Goal: Task Accomplishment & Management: Manage account settings

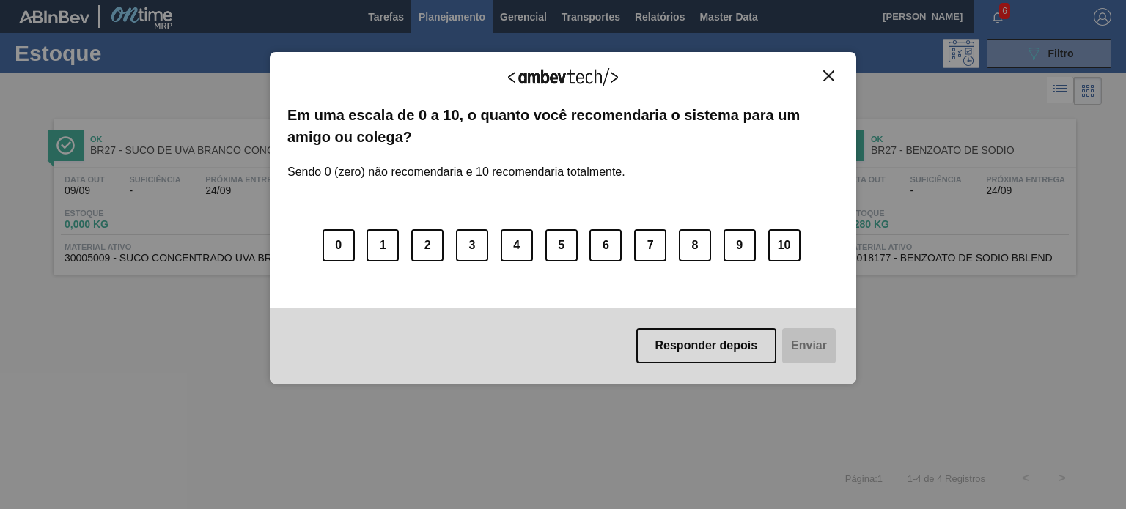
click at [836, 74] on button "Close" at bounding box center [829, 76] width 20 height 12
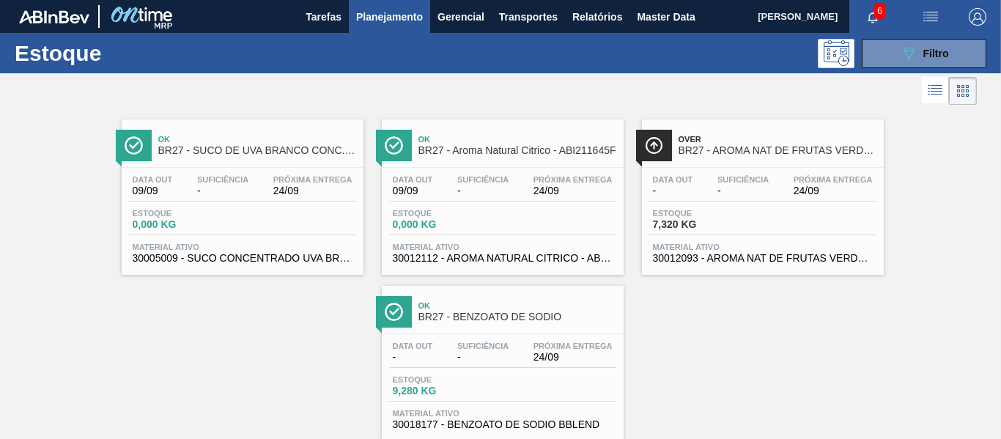
scroll to position [39, 0]
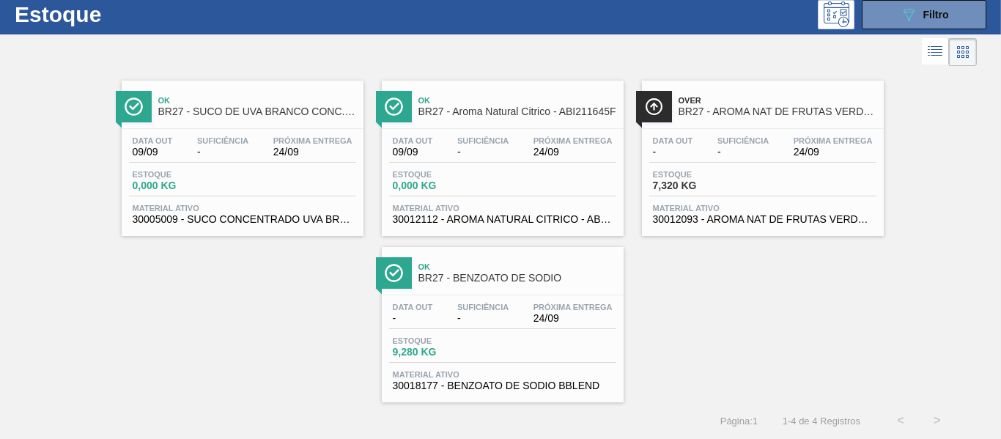
click at [490, 174] on span "Estoque" at bounding box center [444, 174] width 103 height 9
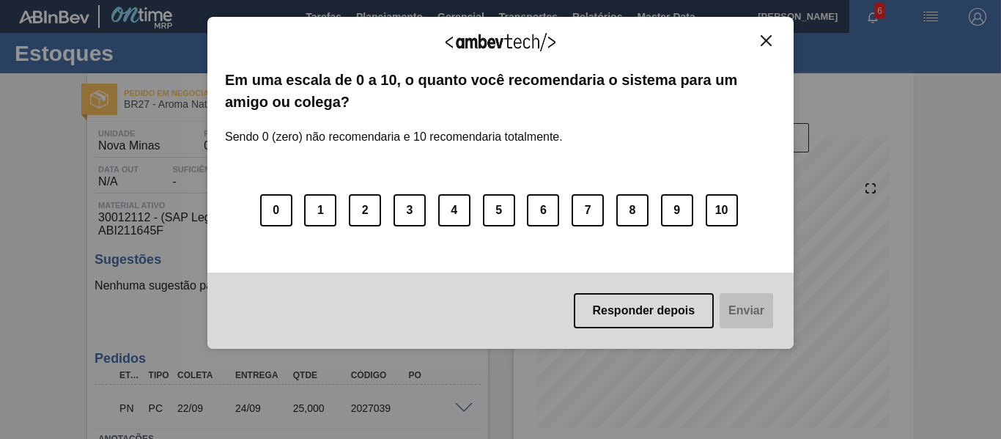
click at [764, 41] on img "Close" at bounding box center [766, 40] width 11 height 11
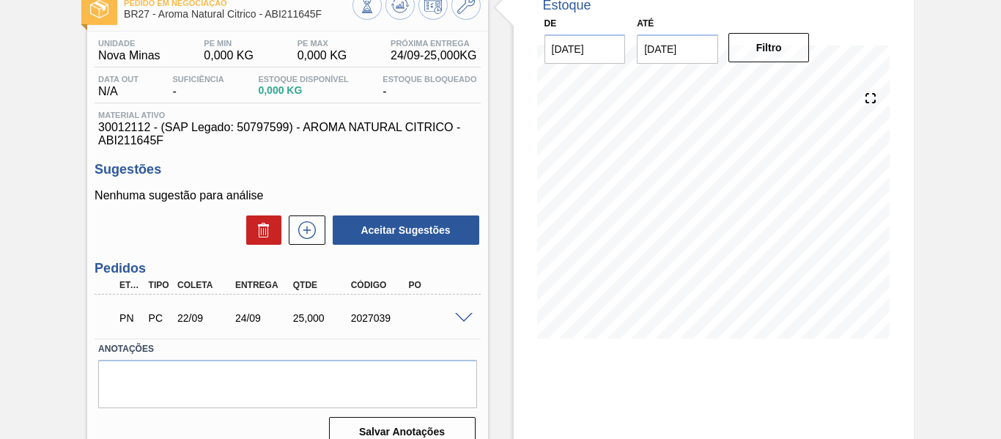
scroll to position [191, 0]
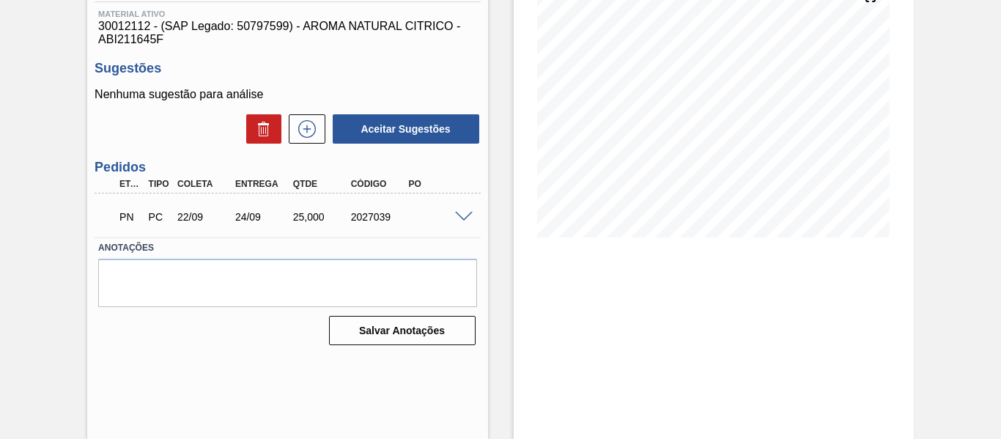
click at [467, 221] on div "PN PC 22/09 24/09 25,000 2027039" at bounding box center [288, 215] width 386 height 37
click at [465, 212] on span at bounding box center [464, 217] width 18 height 11
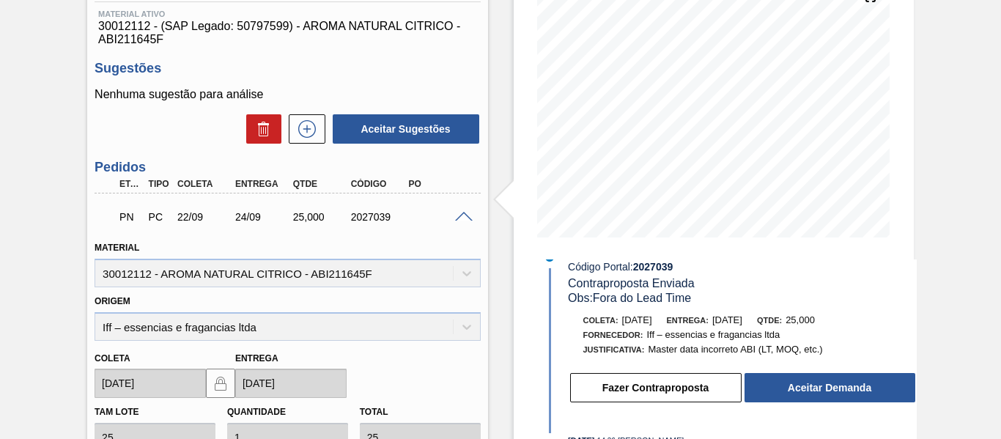
scroll to position [55, 0]
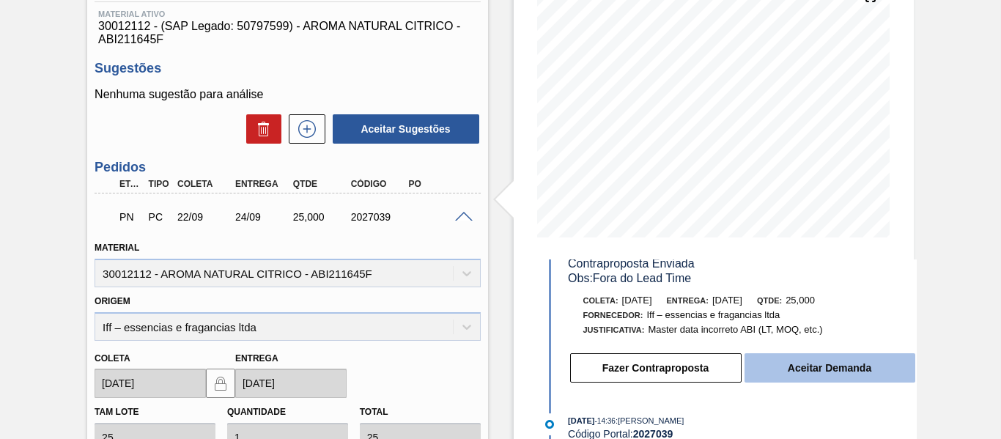
click at [823, 364] on button "Aceitar Demanda" at bounding box center [830, 367] width 171 height 29
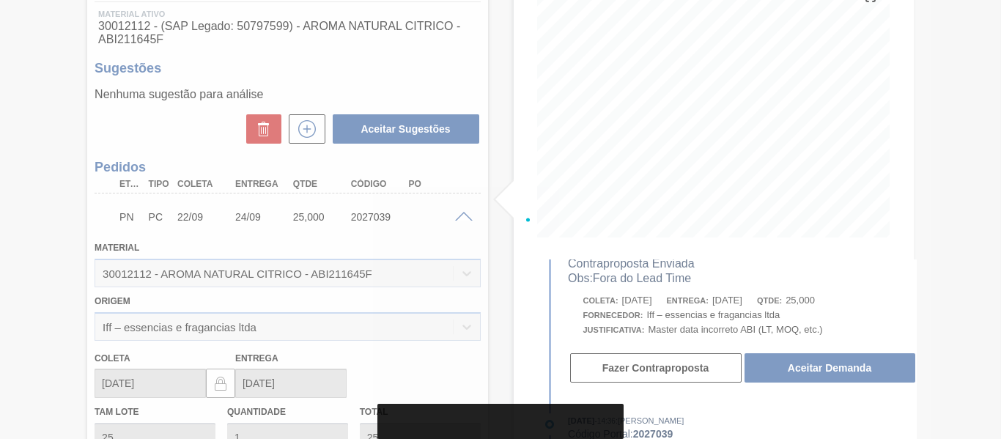
scroll to position [382, 0]
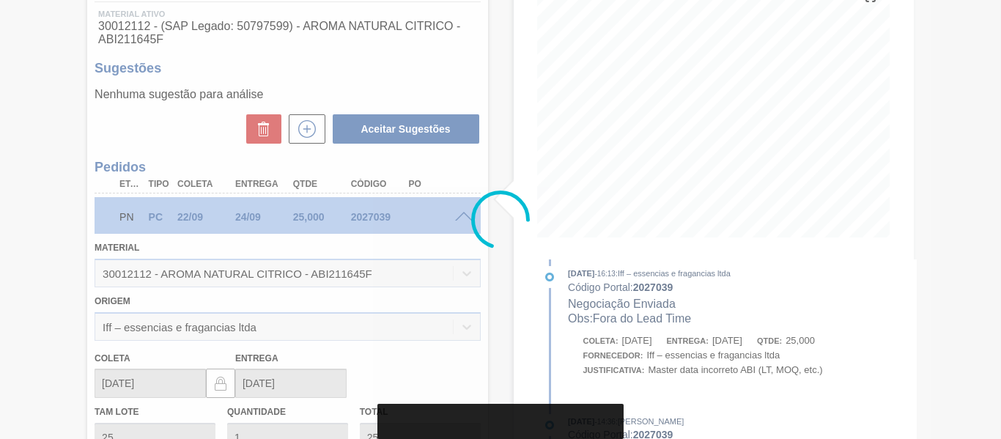
type input "[DATE]"
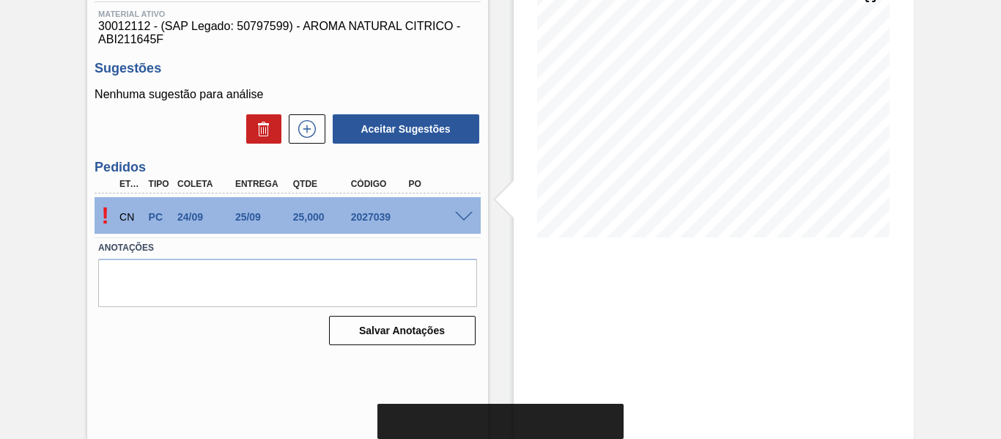
click at [464, 212] on span at bounding box center [464, 217] width 18 height 11
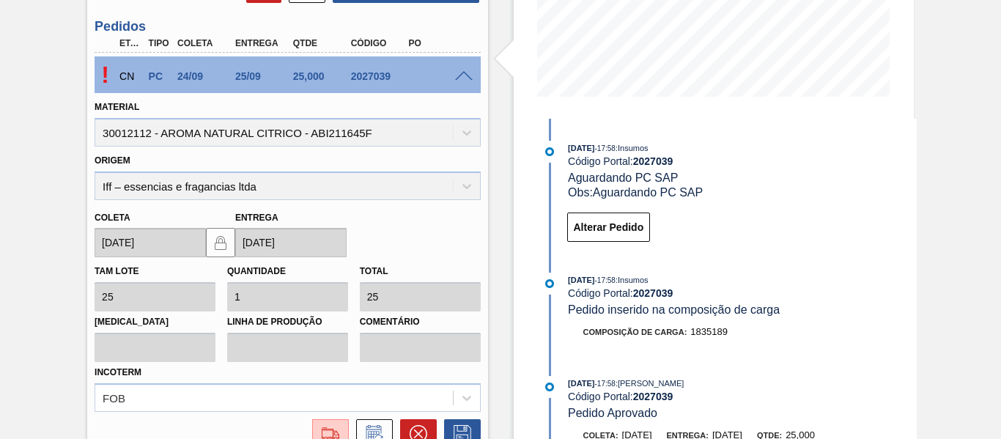
scroll to position [334, 0]
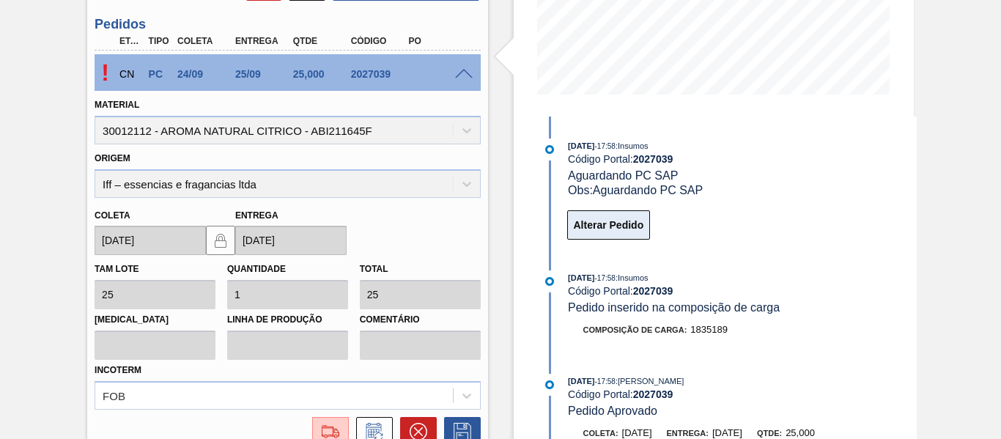
click at [634, 235] on button "Alterar Pedido" at bounding box center [609, 224] width 84 height 29
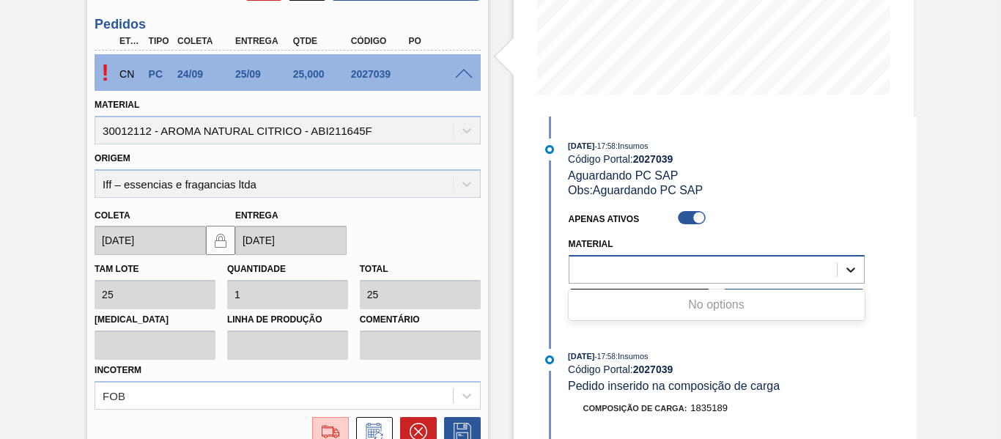
click at [851, 262] on icon at bounding box center [851, 269] width 15 height 15
click at [779, 355] on div "[DATE] 17:58 : Insumos" at bounding box center [742, 356] width 348 height 15
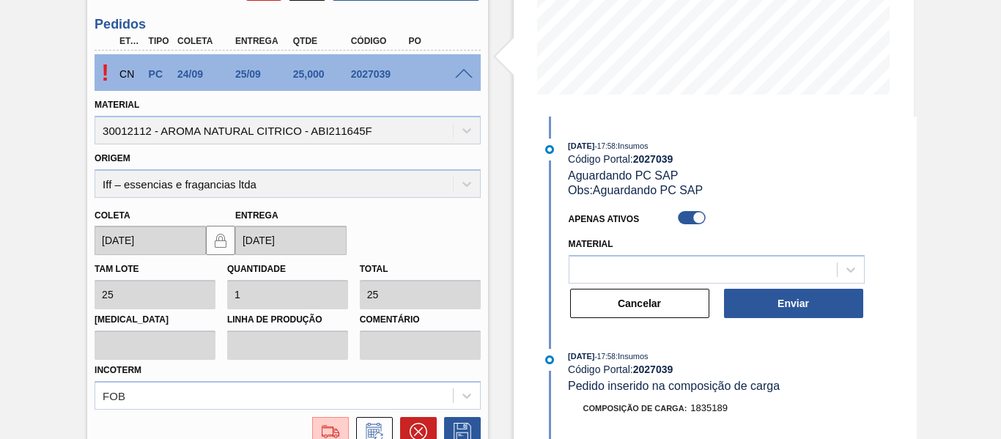
drag, startPoint x: 466, startPoint y: 100, endPoint x: 472, endPoint y: 84, distance: 17.2
click at [466, 98] on div "Material 30012112 - AROMA NATURAL CITRICO - ABI211645F" at bounding box center [288, 120] width 386 height 50
click at [456, 80] on div "! CN PC 24/09 25/09 25,000 2027039" at bounding box center [288, 72] width 386 height 37
click at [465, 75] on span at bounding box center [464, 74] width 18 height 11
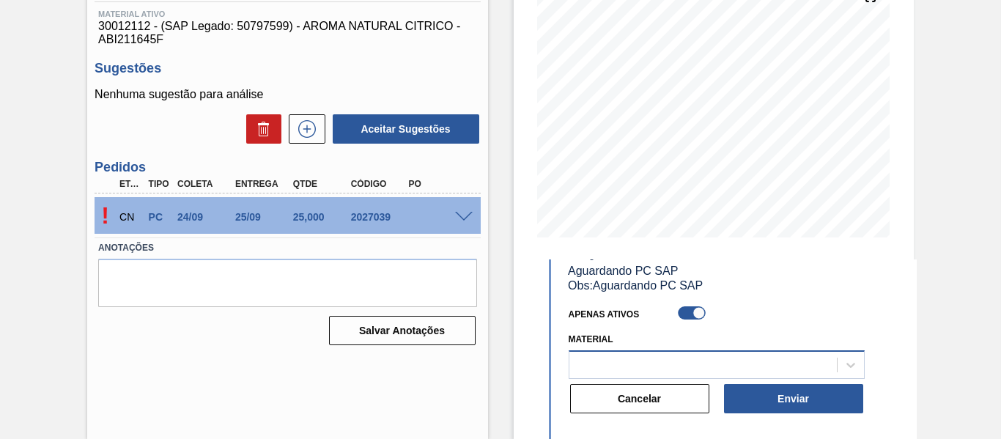
scroll to position [73, 0]
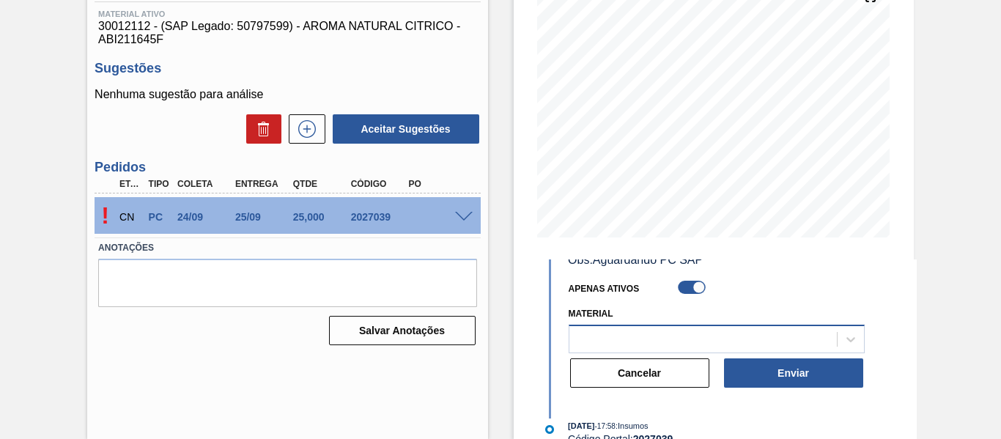
click at [693, 337] on div at bounding box center [703, 338] width 268 height 21
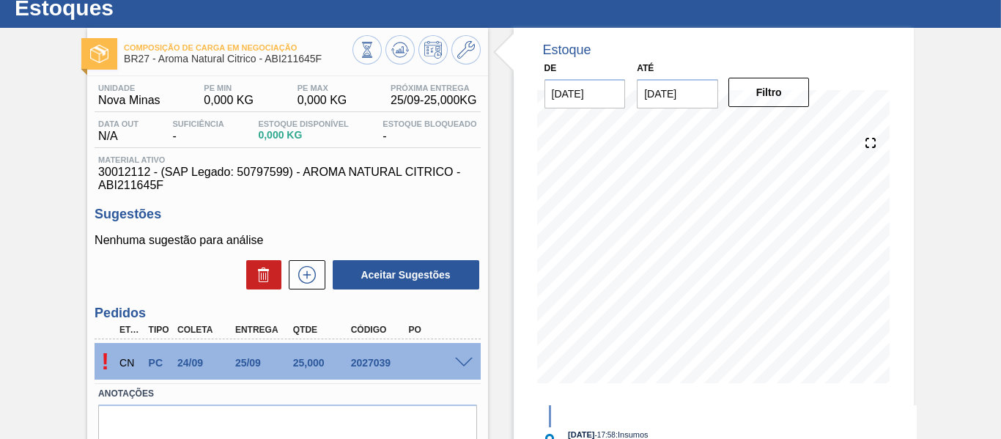
scroll to position [45, 0]
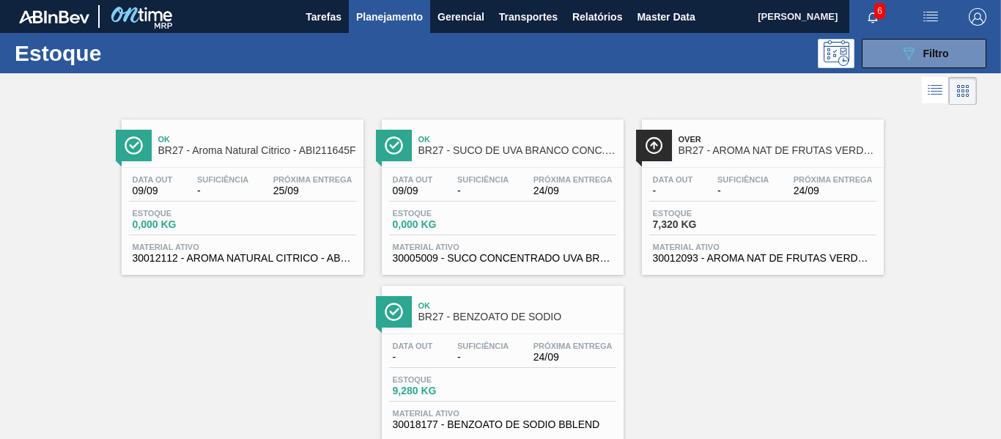
click at [269, 203] on div "Data [DATE] Suficiência - Próxima Entrega 25/09 Estoque 0,000 KG Material ativo…" at bounding box center [243, 218] width 242 height 100
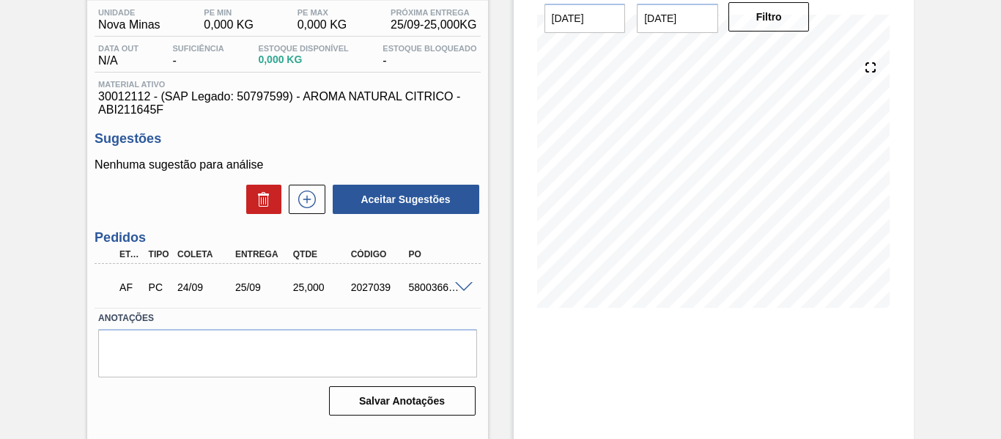
scroll to position [147, 0]
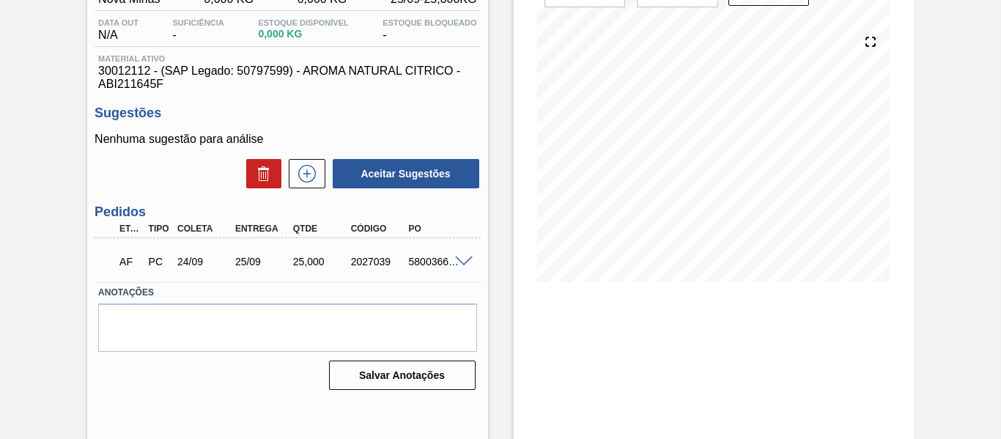
click at [464, 255] on div at bounding box center [465, 260] width 29 height 11
click at [462, 258] on span at bounding box center [464, 262] width 18 height 11
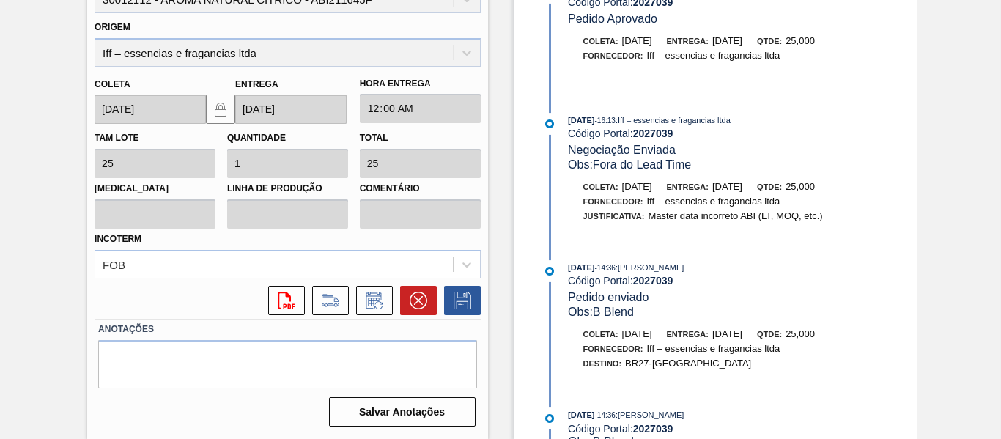
scroll to position [429, 0]
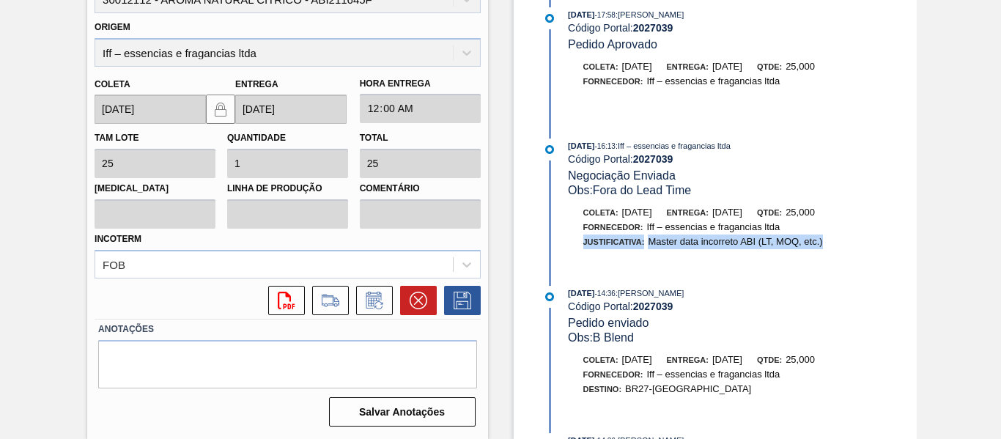
drag, startPoint x: 828, startPoint y: 243, endPoint x: 579, endPoint y: 247, distance: 249.2
click at [579, 247] on div "Justificativa: Master data incorreto ABI (LT, MOQ, etc.)" at bounding box center [743, 242] width 348 height 15
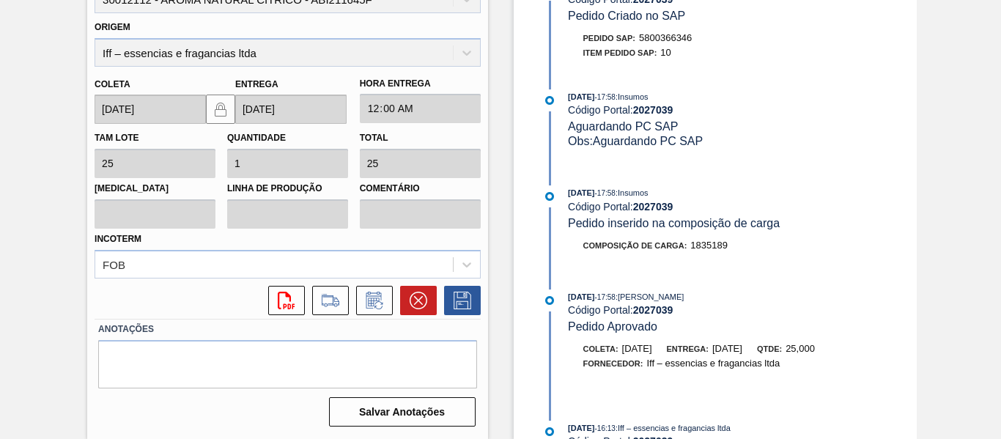
scroll to position [246, 0]
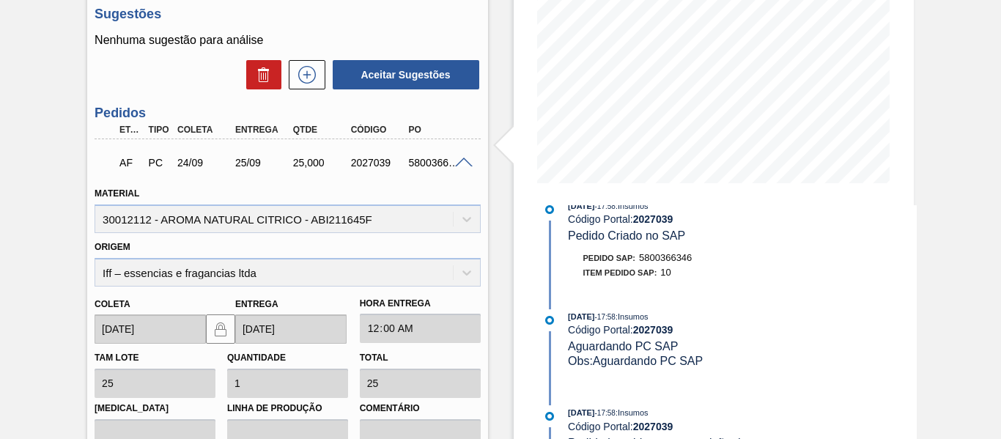
click at [462, 161] on span at bounding box center [464, 163] width 18 height 11
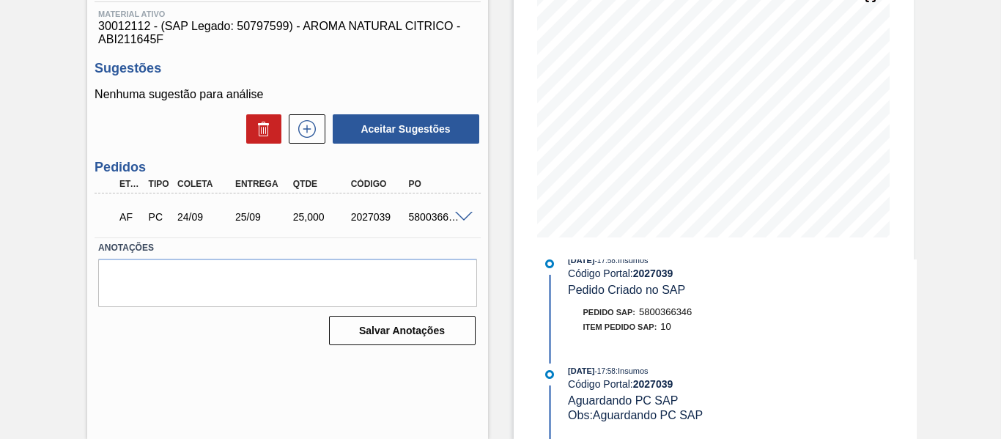
click at [426, 219] on div "5800366346" at bounding box center [436, 217] width 62 height 12
copy div "5800366346"
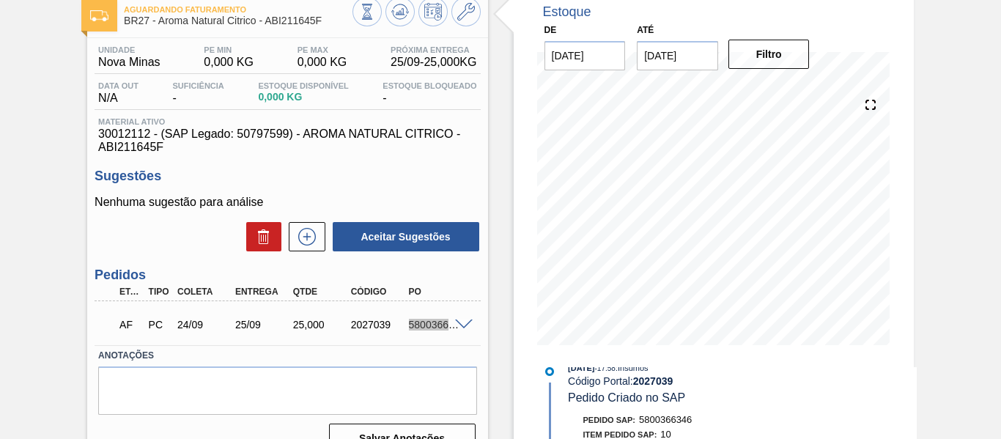
scroll to position [45, 0]
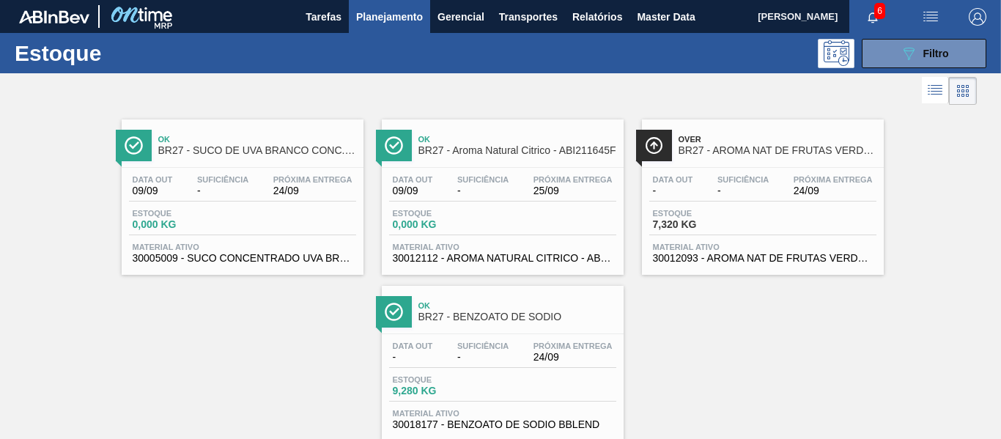
click at [472, 333] on div at bounding box center [503, 333] width 218 height 1
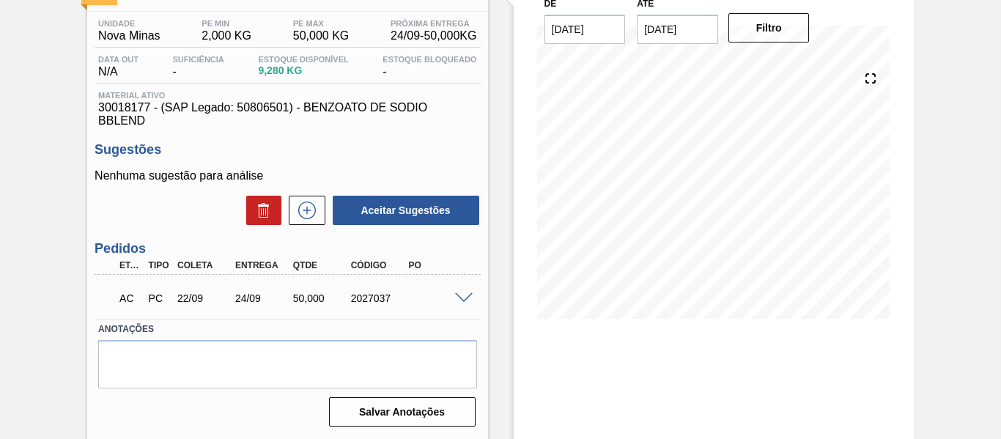
scroll to position [147, 0]
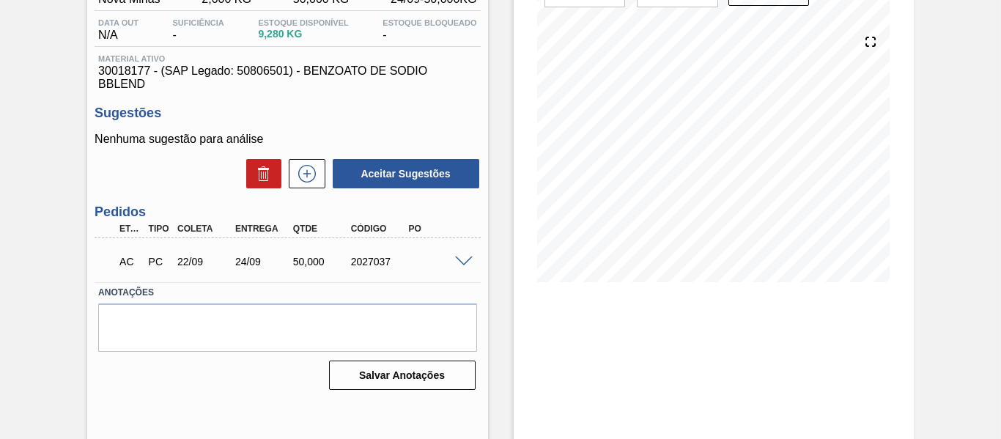
click at [480, 263] on div "Unidade Nova Minas PE MIN 2,000 KG PE MAX 50,000 KG Próxima Entrega 24/09 - 50,…" at bounding box center [287, 185] width 400 height 420
click at [459, 259] on span at bounding box center [464, 262] width 18 height 11
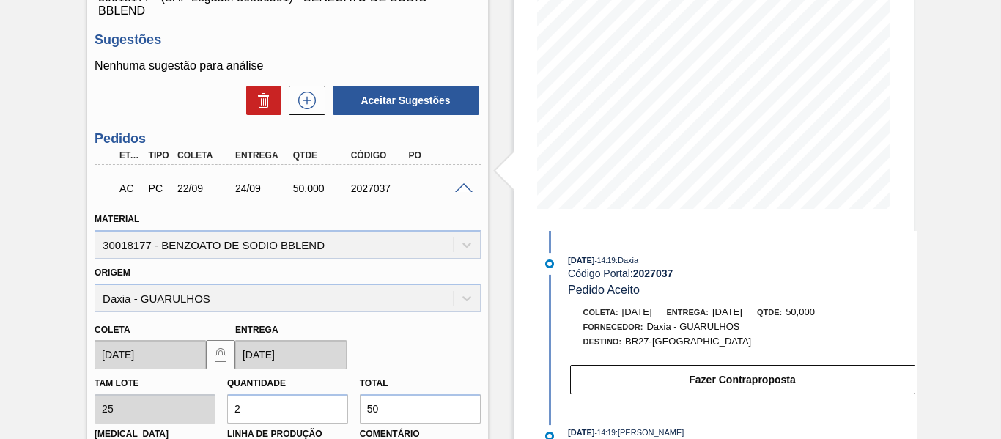
scroll to position [55, 0]
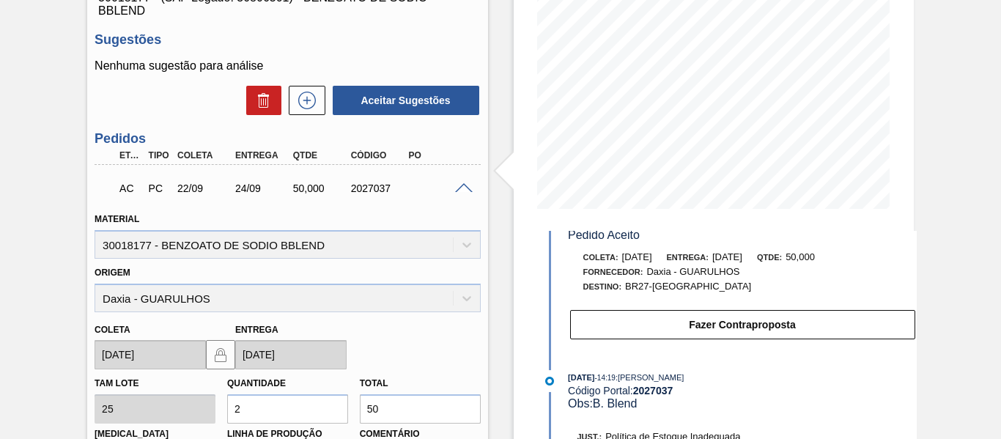
click at [455, 186] on span at bounding box center [464, 188] width 18 height 11
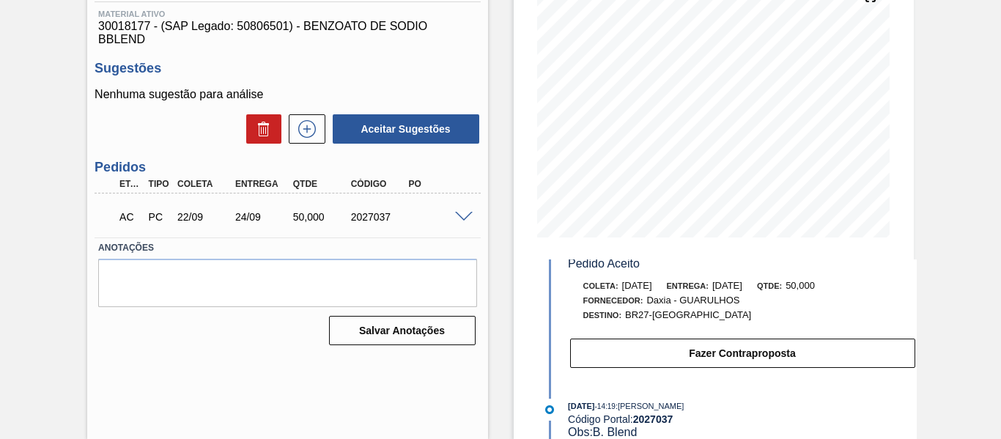
scroll to position [191, 0]
click at [458, 209] on div "AC PC 22/09 24/09 50,000 2027037" at bounding box center [288, 215] width 386 height 37
click at [463, 218] on span at bounding box center [464, 217] width 18 height 11
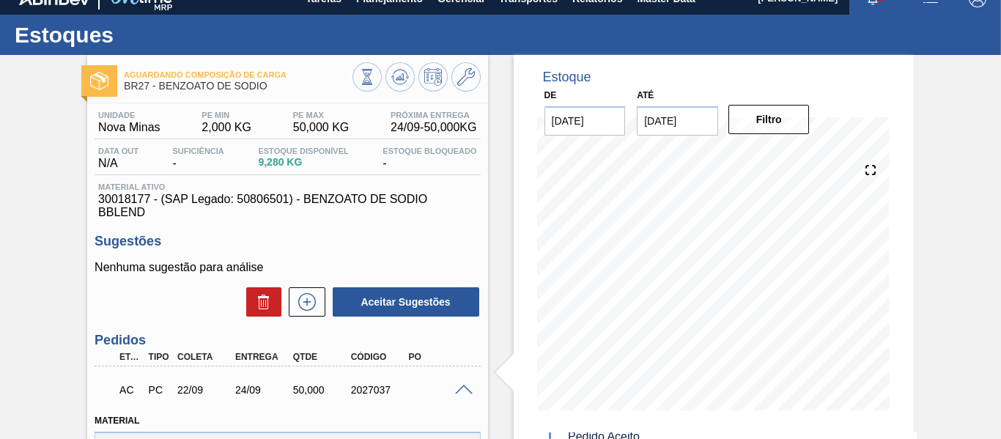
scroll to position [0, 0]
